Goal: Information Seeking & Learning: Learn about a topic

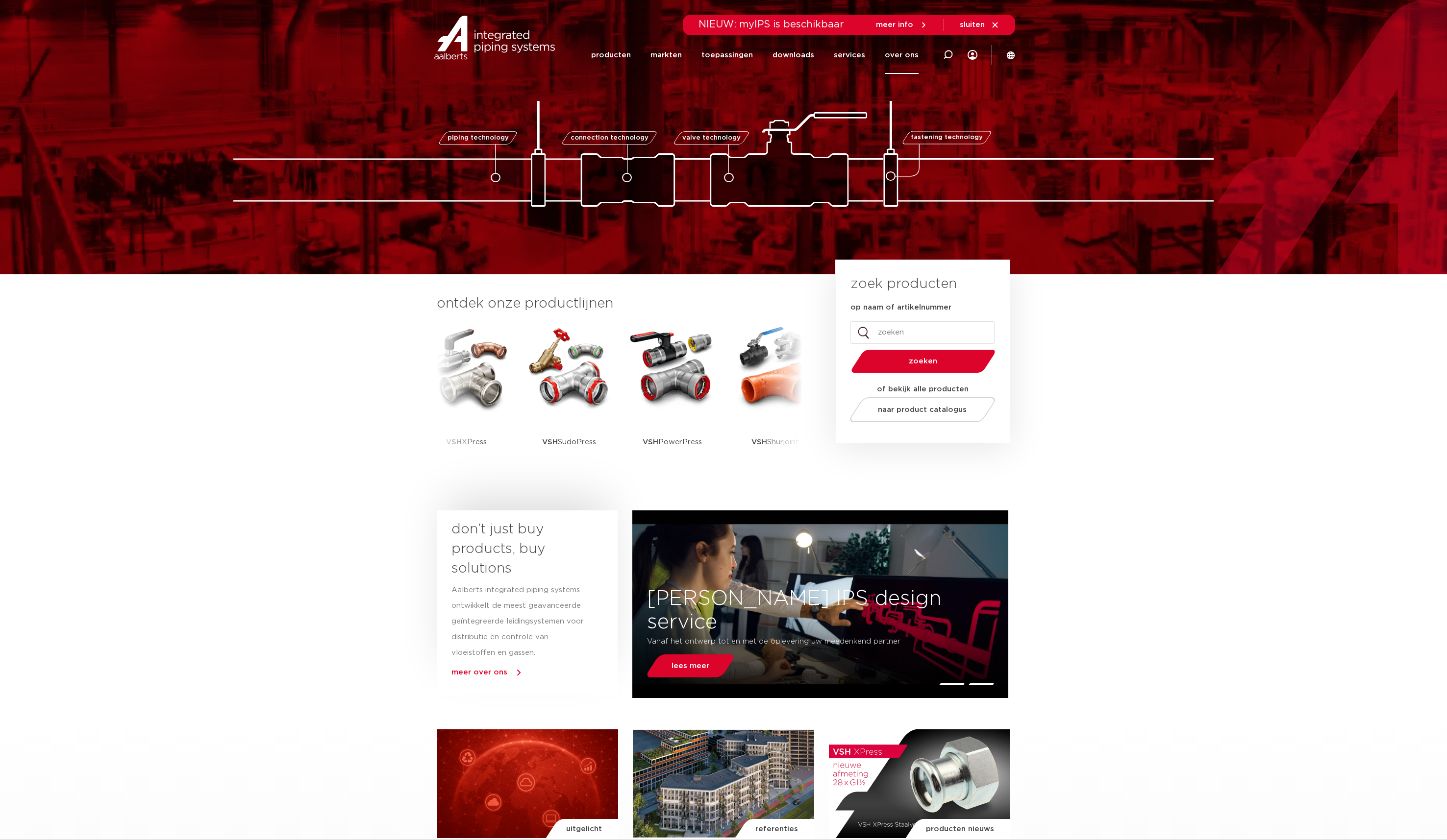
click at [901, 62] on link "over ons" at bounding box center [901, 55] width 34 height 38
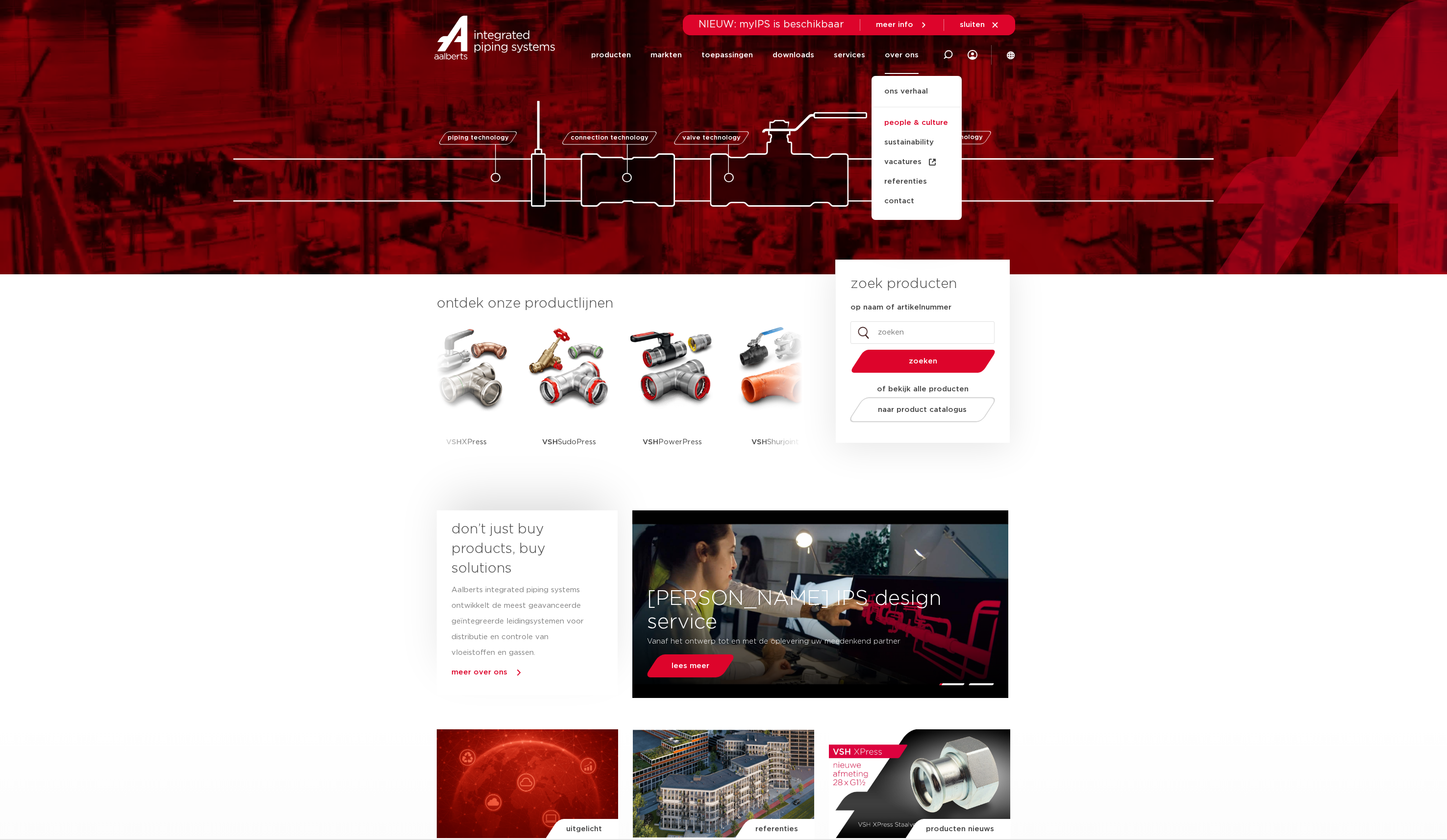
click at [916, 121] on link "people & culture" at bounding box center [916, 123] width 90 height 19
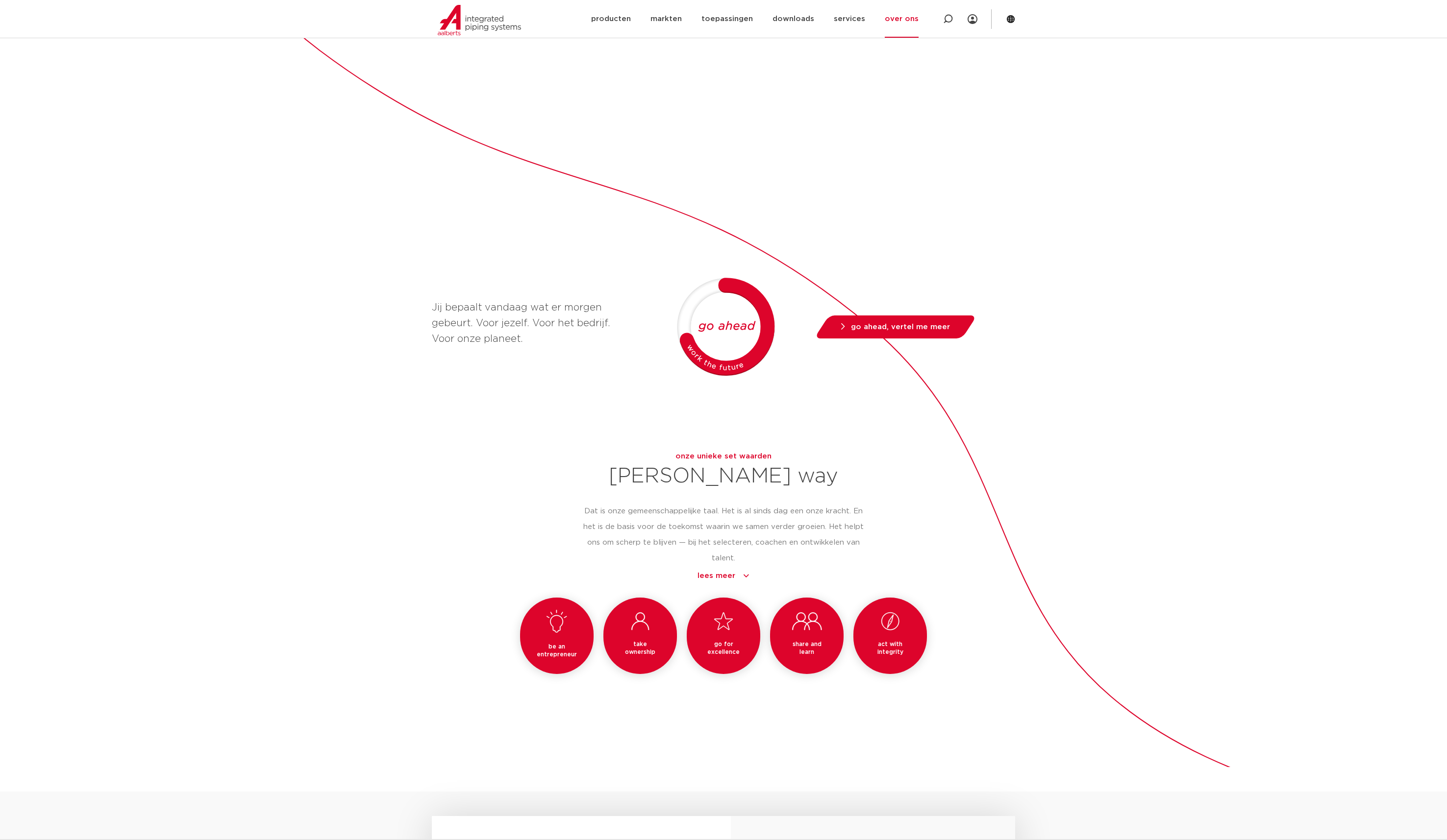
scroll to position [468, 0]
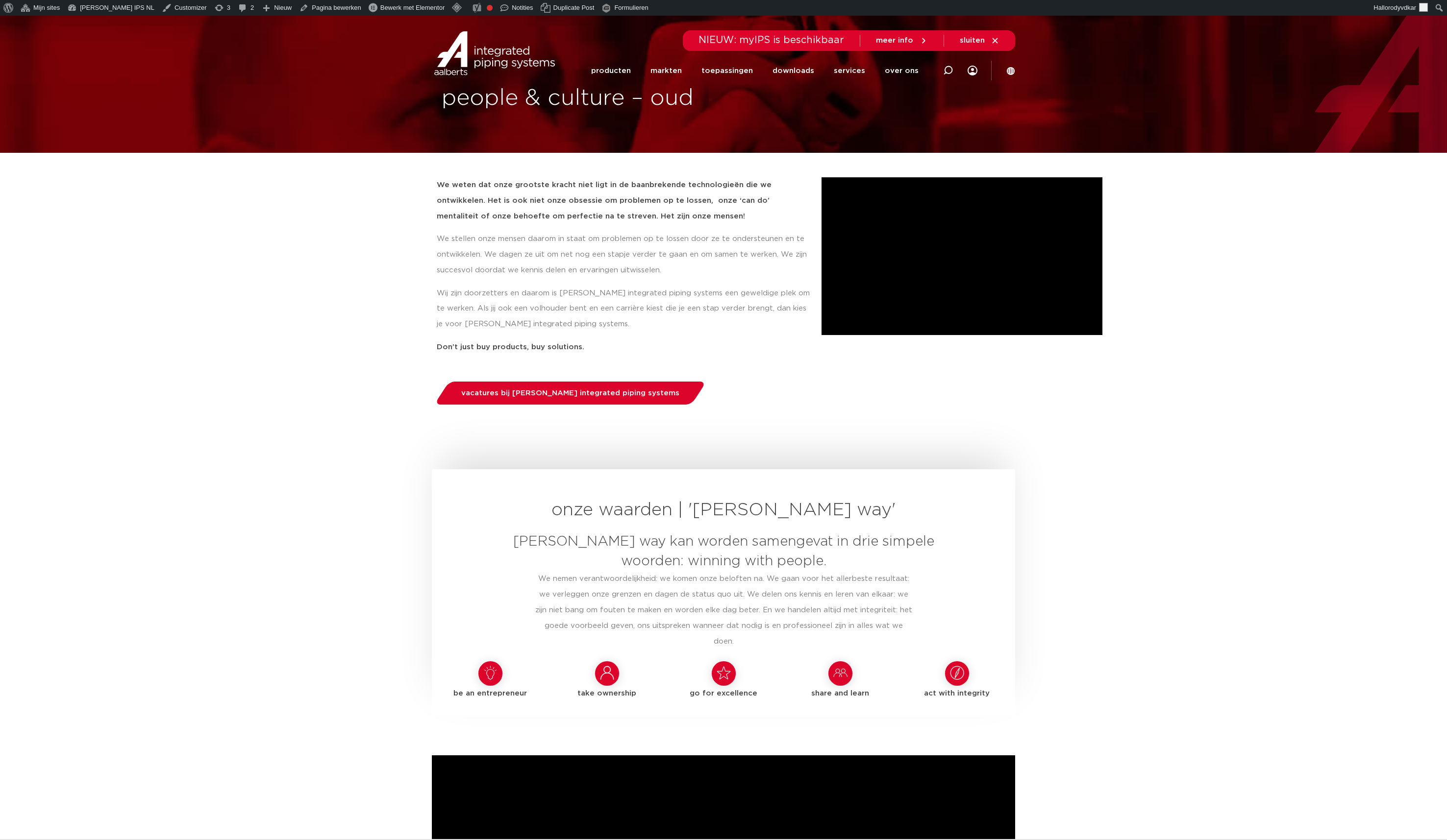
scroll to position [24, 0]
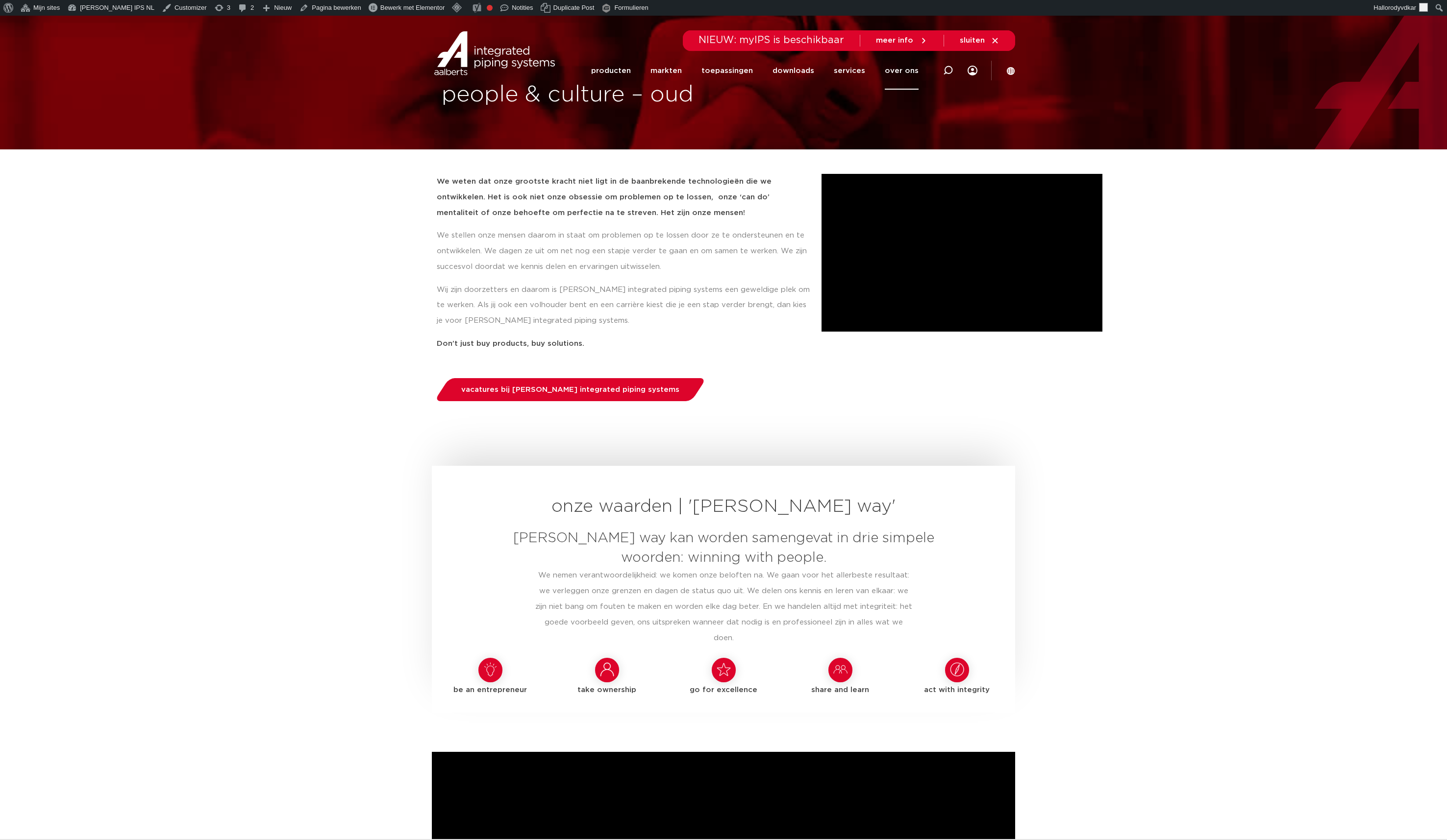
click at [908, 71] on link "over ons" at bounding box center [901, 71] width 34 height 38
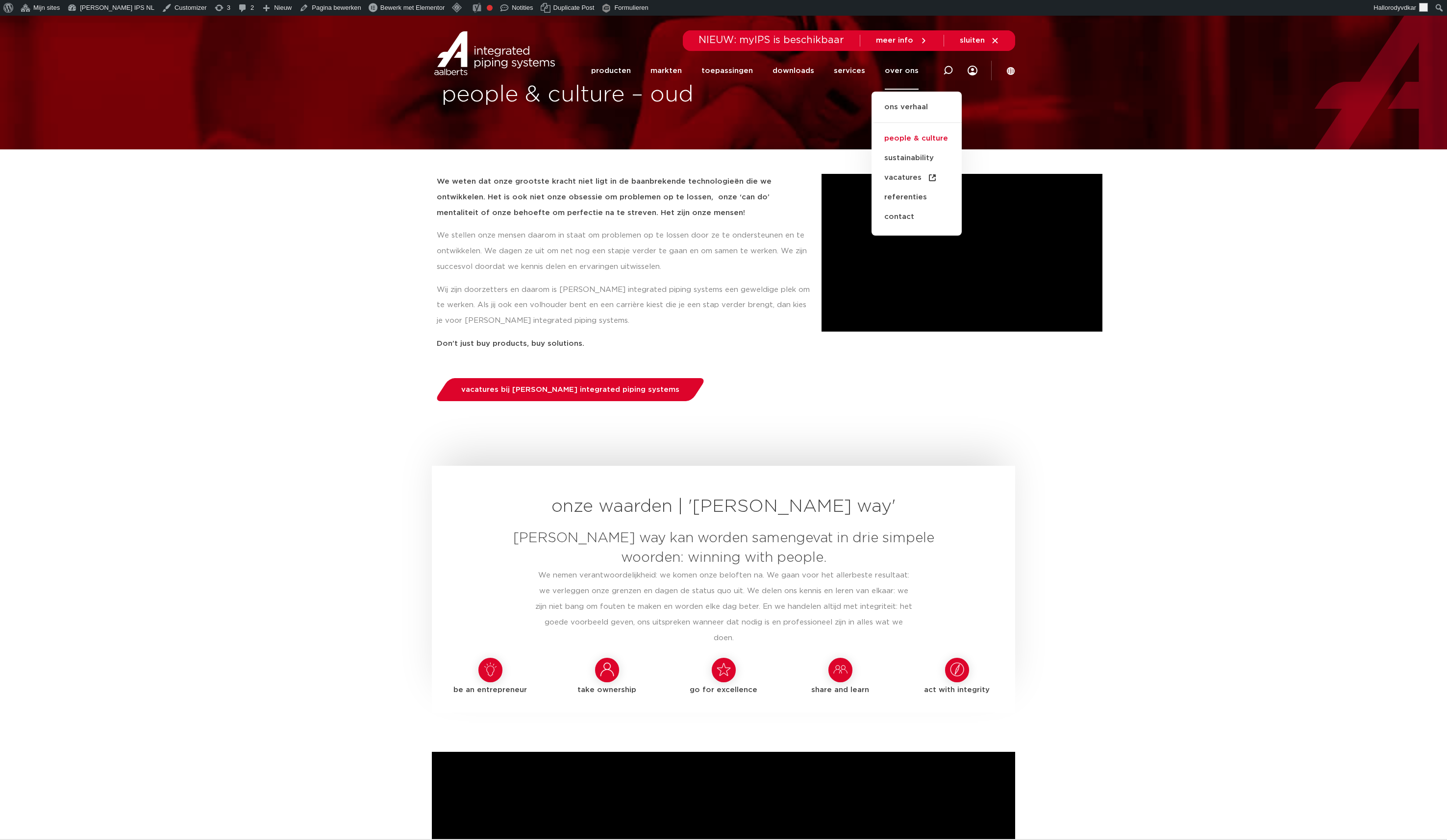
click at [903, 138] on link "people & culture" at bounding box center [916, 139] width 90 height 19
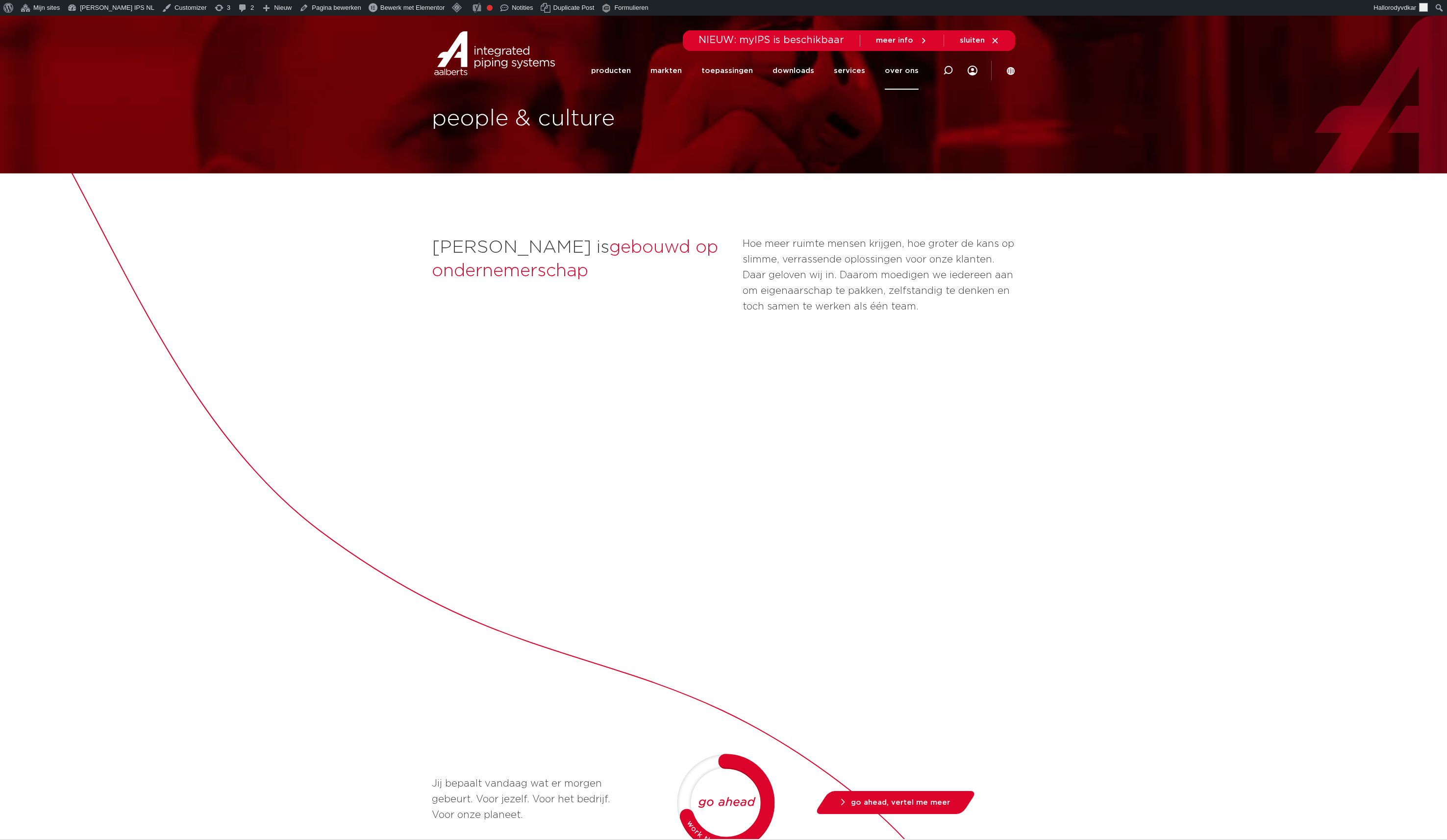
click at [370, 395] on div "Aalberts is gebouwd op ondernemerschap Hoe meer ruimte mensen krijgen, hoe grot…" at bounding box center [724, 708] width 1447 height 1070
click at [374, 492] on div "Aalberts is gebouwd op ondernemerschap Hoe meer ruimte mensen krijgen, hoe grot…" at bounding box center [724, 708] width 1447 height 1070
